Goal: Navigation & Orientation: Find specific page/section

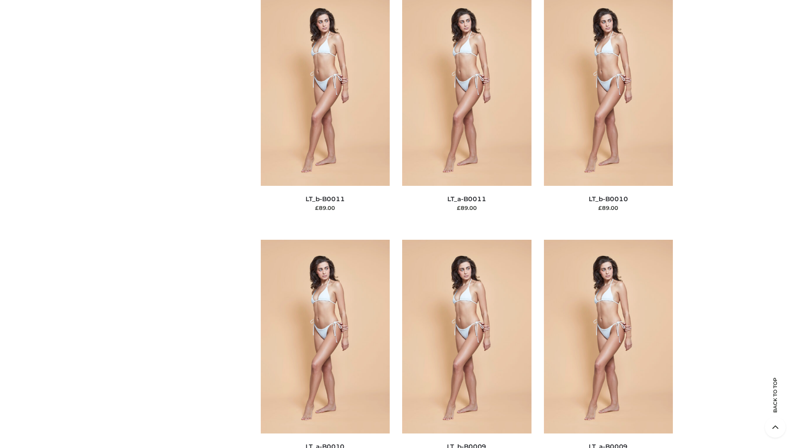
scroll to position [3722, 0]
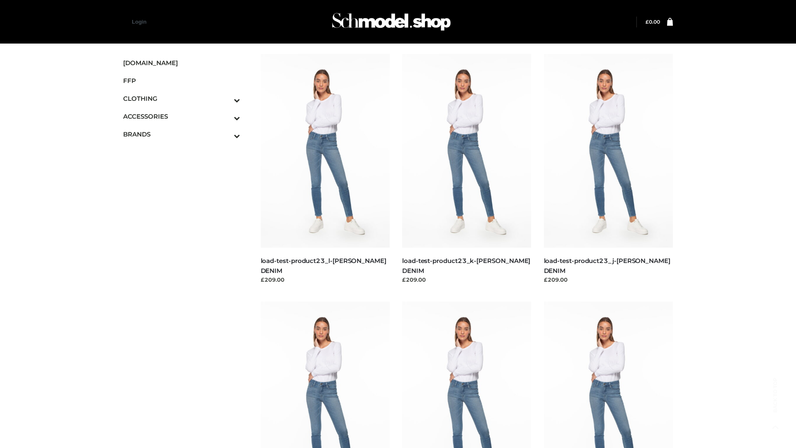
scroll to position [727, 0]
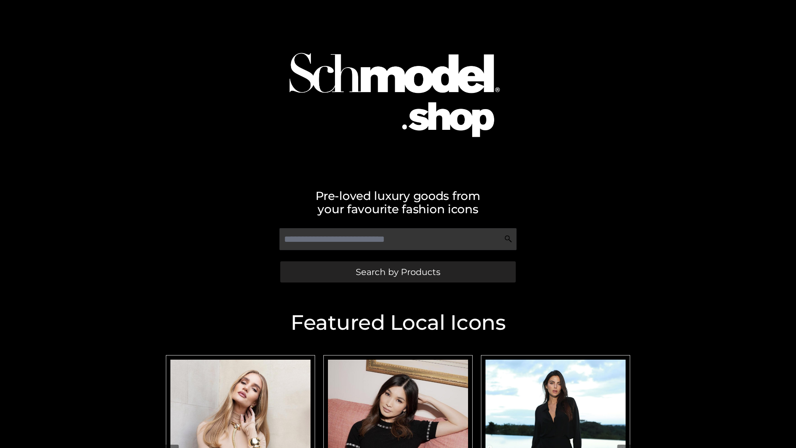
click at [397, 271] on span "Search by Products" at bounding box center [398, 271] width 85 height 9
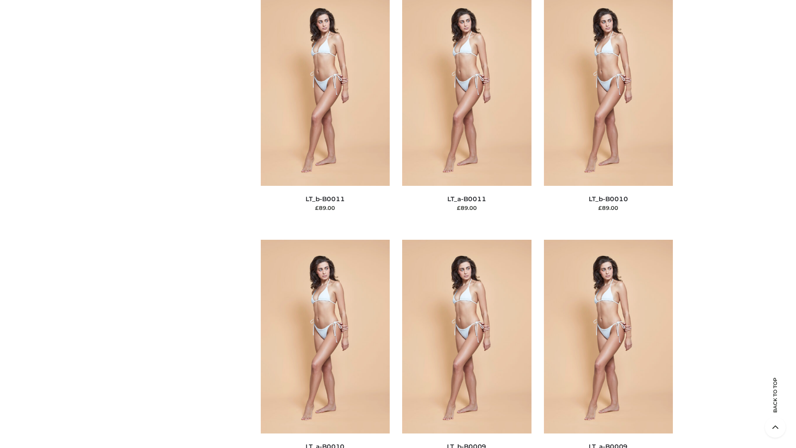
scroll to position [3722, 0]
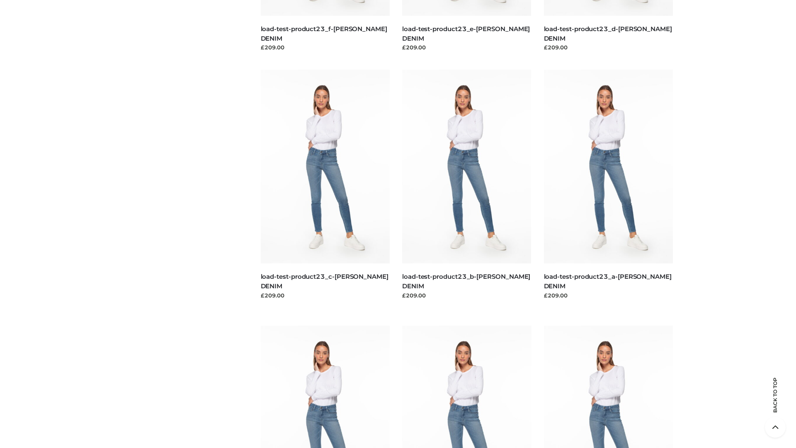
scroll to position [727, 0]
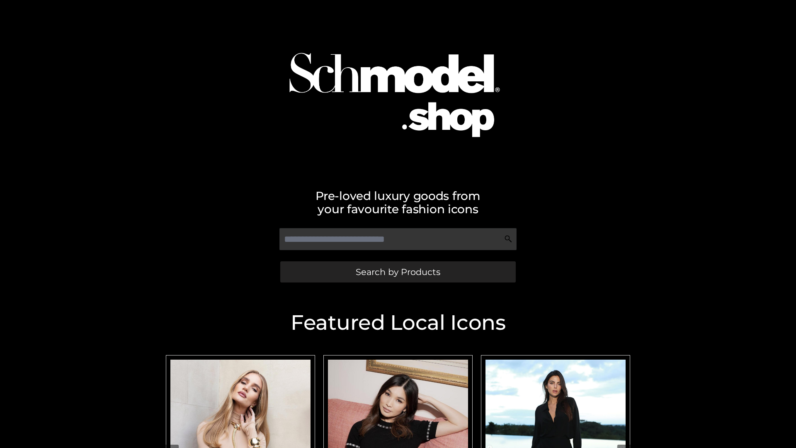
click at [397, 271] on span "Search by Products" at bounding box center [398, 271] width 85 height 9
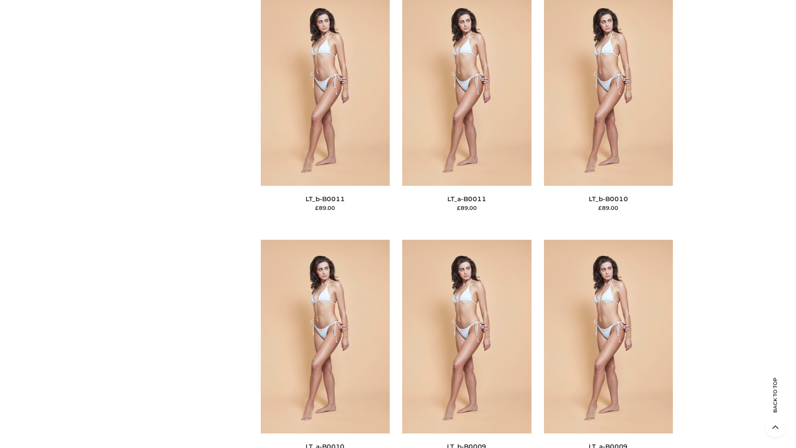
scroll to position [3722, 0]
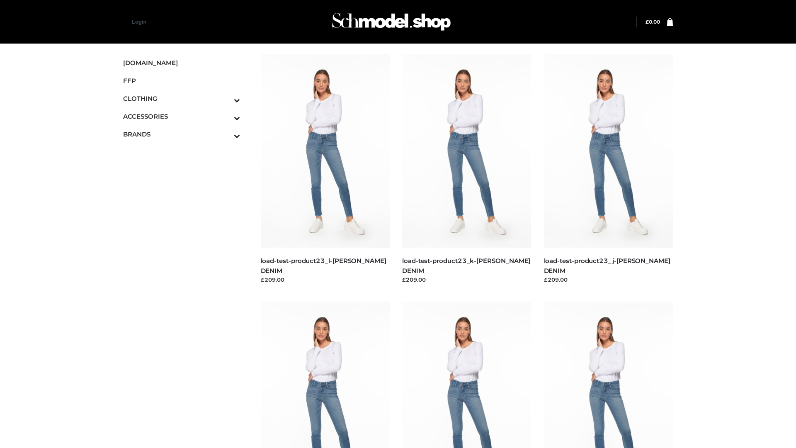
scroll to position [727, 0]
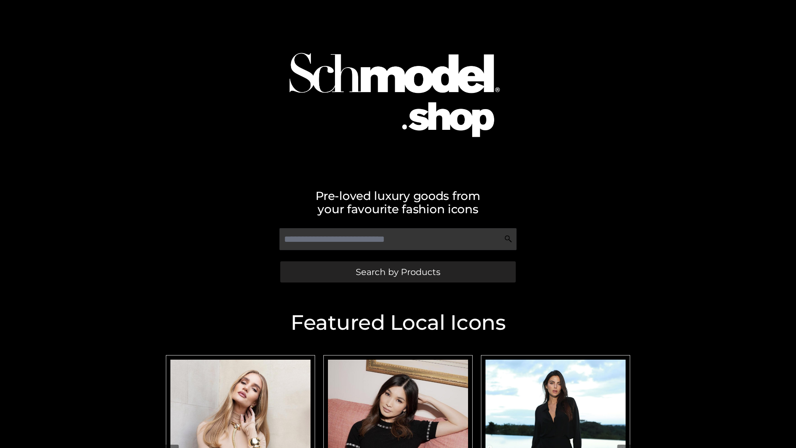
click at [397, 271] on span "Search by Products" at bounding box center [398, 271] width 85 height 9
